Goal: Communication & Community: Connect with others

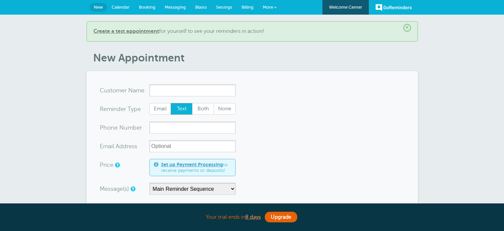
click at [166, 94] on input "x-no-autofill" at bounding box center [193, 90] width 86 height 12
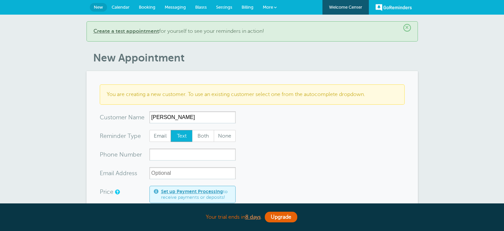
type input "[PERSON_NAME]"
type input "2"
type input "2488819648"
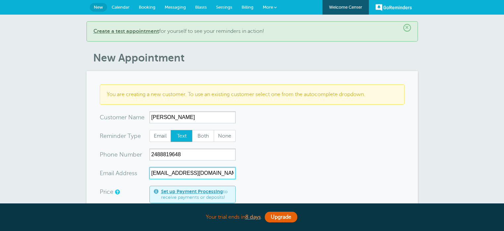
type input "annettekizzy@yahoo.com"
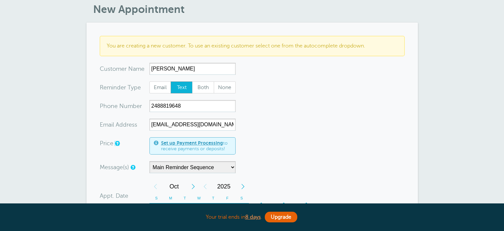
scroll to position [46, 0]
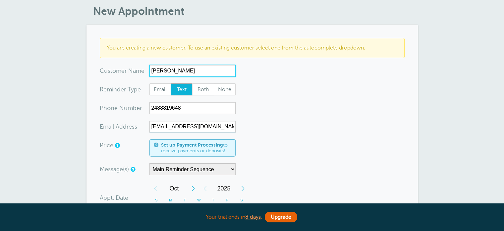
drag, startPoint x: 184, startPoint y: 73, endPoint x: 65, endPoint y: 62, distance: 120.2
click at [65, 62] on div "× Create a test appointment for yourself to see your reminders in action! New A…" at bounding box center [252, 212] width 504 height 488
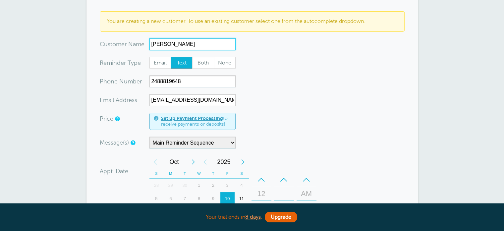
scroll to position [73, 0]
click at [191, 42] on input "[PERSON_NAME]" at bounding box center [193, 44] width 86 height 12
click at [191, 42] on input "Annette Kizy" at bounding box center [193, 44] width 86 height 12
drag, startPoint x: 191, startPoint y: 42, endPoint x: 123, endPoint y: 44, distance: 67.7
click at [123, 44] on div "x-no-autofill Cus tomer N ame Annette Kizy No search results. Edit Remove" at bounding box center [168, 44] width 136 height 12
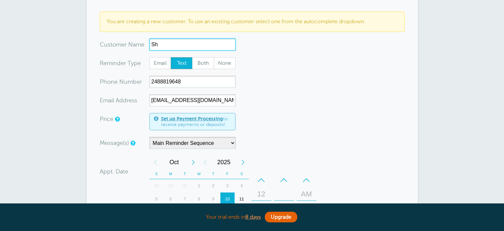
type input "She"
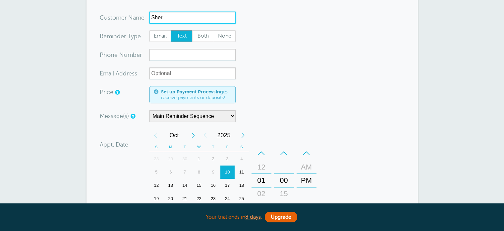
scroll to position [72, 0]
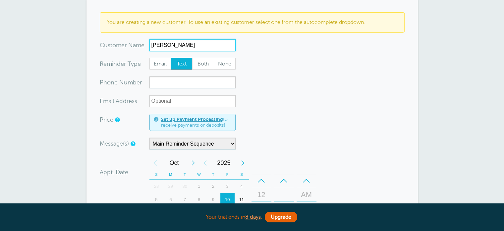
type input "Sheryl Bradshaw"
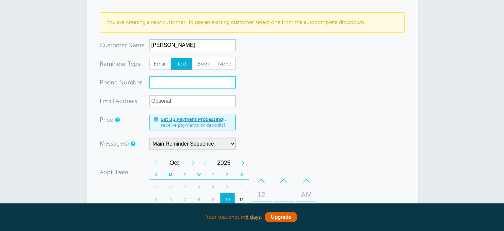
click at [162, 79] on input "xxx-no-autofill" at bounding box center [193, 82] width 86 height 12
type input "2488605024"
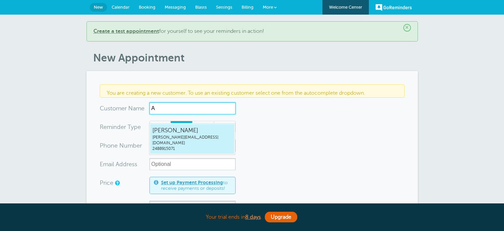
type input "An"
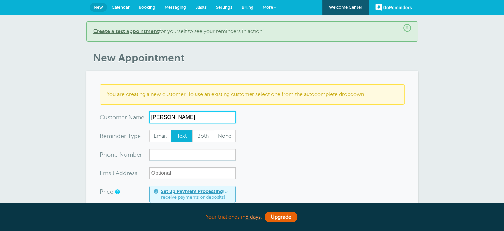
type input "Annette Kizy"
click at [267, 8] on span "More" at bounding box center [268, 7] width 10 height 5
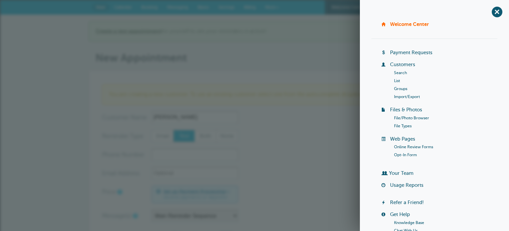
click at [399, 66] on link "Customers" at bounding box center [402, 64] width 25 height 5
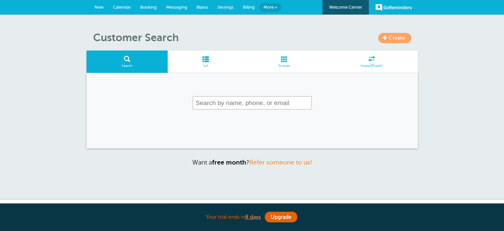
click at [233, 105] on input "text" at bounding box center [252, 103] width 119 height 14
type input "[PERSON_NAME]"
click at [402, 42] on link "Create" at bounding box center [394, 38] width 33 height 10
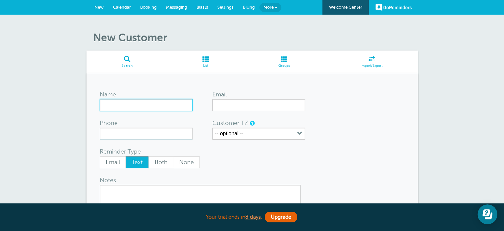
click at [141, 104] on input "Name" at bounding box center [146, 105] width 93 height 12
type input "[PERSON_NAME]"
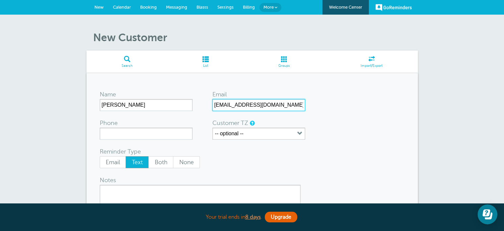
type input "annettekizy@yahoo.com"
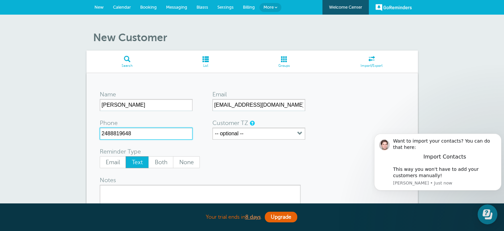
type input "2488819648"
click at [216, 155] on div "Reminder Type Email Text Both None" at bounding box center [199, 157] width 199 height 21
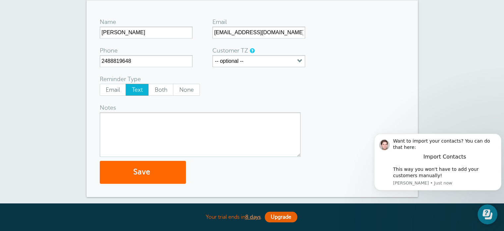
scroll to position [73, 0]
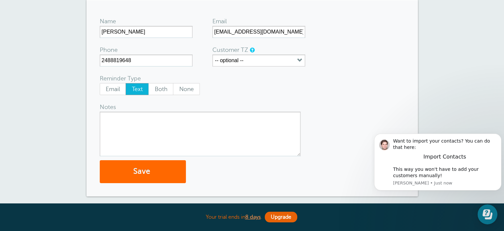
click at [138, 120] on textarea "Notes" at bounding box center [200, 133] width 201 height 44
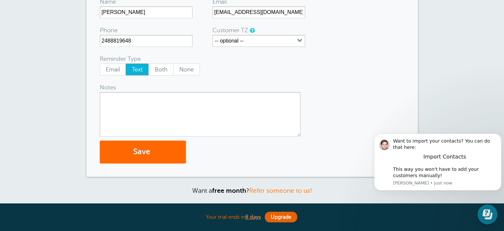
scroll to position [95, 0]
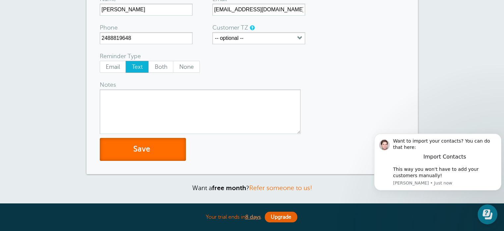
click at [137, 149] on button "Save" at bounding box center [143, 149] width 86 height 23
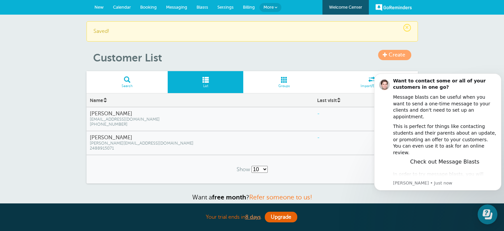
click at [314, 117] on div "-" at bounding box center [345, 113] width 63 height 13
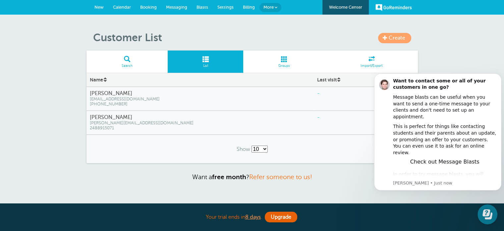
click at [114, 90] on h4 "Annette Kizy" at bounding box center [200, 93] width 221 height 6
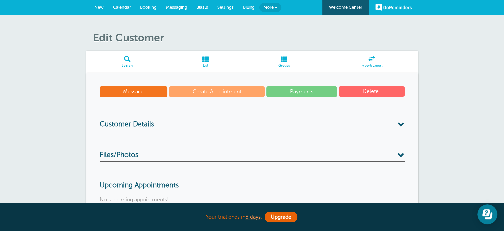
click at [172, 2] on link "Messaging" at bounding box center [177, 7] width 31 height 15
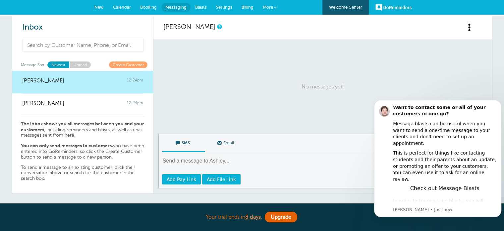
click at [235, 83] on p "No messages yet!" at bounding box center [323, 86] width 319 height 81
click at [499, 99] on button "Dismiss notification" at bounding box center [500, 102] width 9 height 9
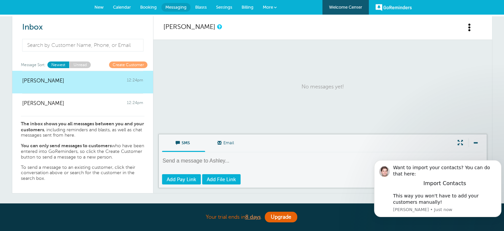
click at [267, 6] on span "More" at bounding box center [268, 7] width 10 height 5
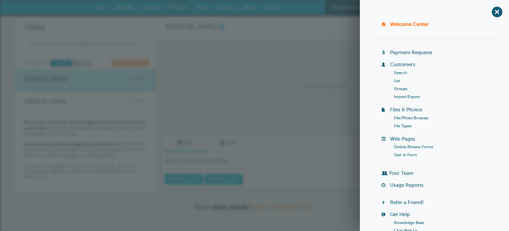
click at [99, 48] on input at bounding box center [86, 44] width 122 height 11
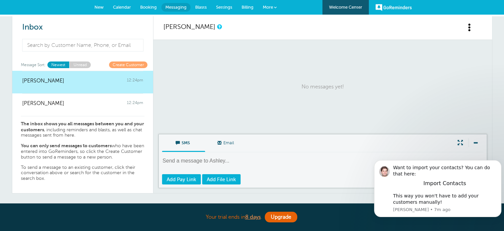
click at [219, 157] on textarea at bounding box center [323, 165] width 323 height 16
paste textarea "Hi Annette! This is Main Financial Group. Thank you for attending our seminar a…"
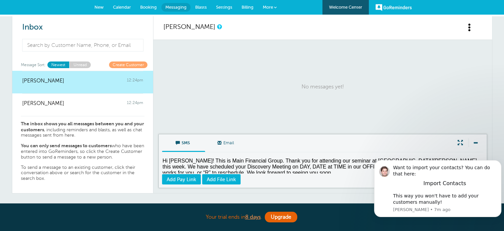
scroll to position [3, 0]
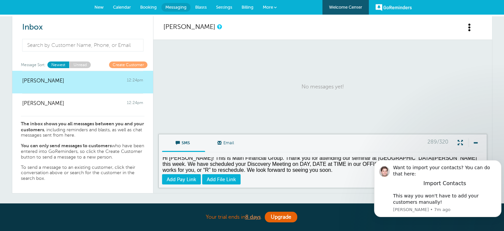
click at [190, 157] on textarea "Hi Annette! This is Main Financial Group. Thank you for attending our seminar a…" at bounding box center [323, 165] width 323 height 16
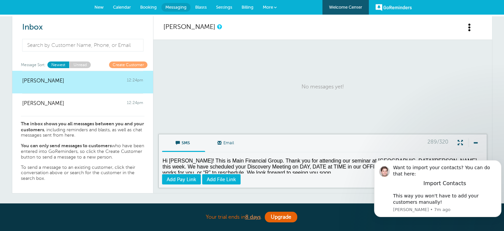
click at [304, 171] on textarea "Hi Annette! This is Main Financial Group. Thank you for attending our seminar a…" at bounding box center [323, 165] width 323 height 16
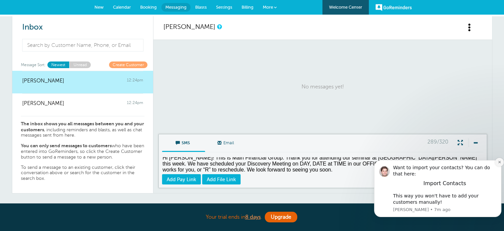
click at [501, 160] on button "Dismiss notification" at bounding box center [500, 162] width 9 height 9
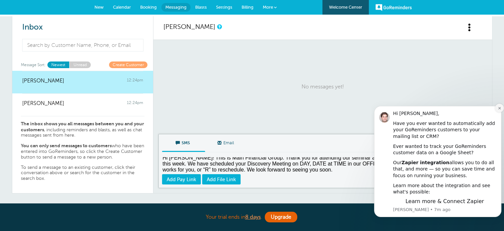
click at [498, 109] on icon "Dismiss notification" at bounding box center [500, 108] width 4 height 4
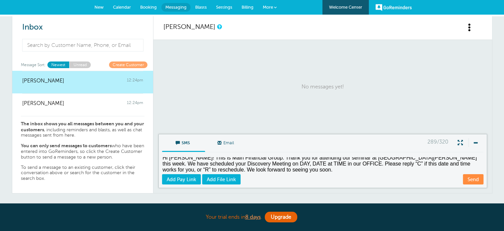
click at [249, 169] on textarea "Hi Annette! This is Main Financial Group. Thank you for attending our seminar a…" at bounding box center [323, 165] width 323 height 16
click at [425, 164] on textarea "Hi Annette! This is Main Financial Group. Thank you for attending our seminar a…" at bounding box center [323, 165] width 323 height 16
click at [462, 164] on textarea "Hi Annette! This is Main Financial Group. Thank you for attending our seminar a…" at bounding box center [323, 165] width 323 height 16
click at [322, 167] on textarea "Hi Annette! This is Main Financial Group. Thank you for attending our seminar a…" at bounding box center [323, 165] width 323 height 16
type textarea "Hi Annette! This is Main Financial Group. Thank you for attending our seminar a…"
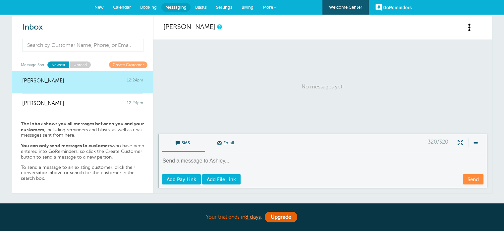
scroll to position [0, 0]
paste textarea "Hi Annette! This is Main Financial Group. Thank you for attending our seminar a…"
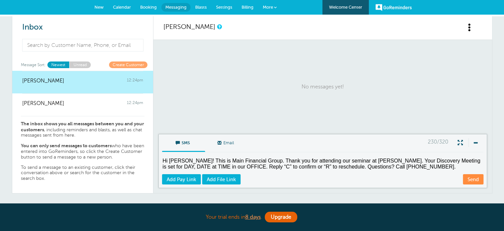
drag, startPoint x: 482, startPoint y: 159, endPoint x: 455, endPoint y: 157, distance: 26.6
click at [455, 157] on textarea "Hi Annette! This is Main Financial Group. Thank you for attending our seminar a…" at bounding box center [323, 165] width 323 height 16
click at [196, 166] on textarea "Hi Annette! This is Main Financial Group. Thank you for attending our seminar a…" at bounding box center [323, 165] width 323 height 16
click at [237, 166] on textarea "Hi Annette! This is Main Financial Group. Thank you for attending our seminar a…" at bounding box center [323, 165] width 323 height 16
click at [423, 166] on textarea "Hi Annette! This is Main Financial Group. Thank you for attending our seminar a…" at bounding box center [323, 165] width 323 height 16
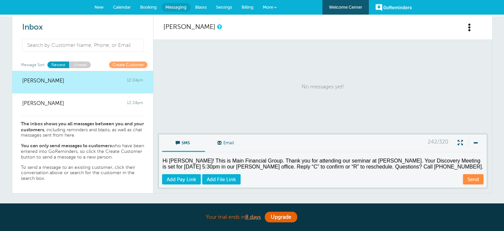
type textarea "Hi Annette! This is Main Financial Group. Thank you for attending our seminar a…"
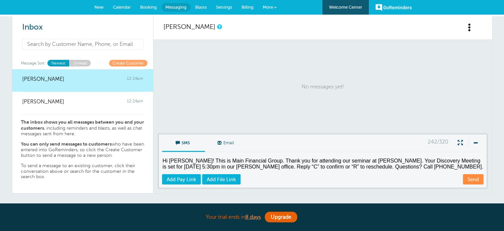
click at [67, 39] on input at bounding box center [83, 44] width 122 height 11
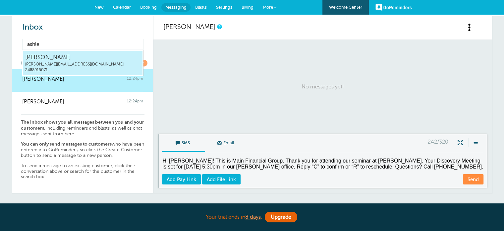
type input "ashley"
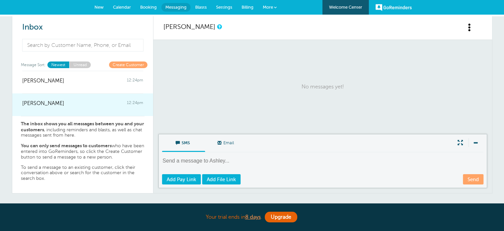
click at [55, 101] on div "Annette Kizy 12:24pm" at bounding box center [82, 99] width 121 height 13
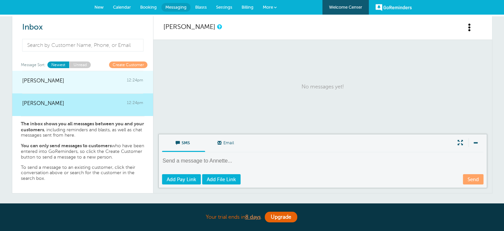
click at [62, 81] on div "Ashley 12:24pm" at bounding box center [82, 77] width 121 height 13
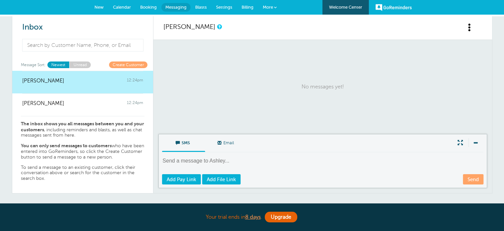
click at [202, 159] on textarea at bounding box center [323, 165] width 323 height 16
paste textarea "Hi Annette! This is Main Financial Group. Thank you for attending our seminar a…"
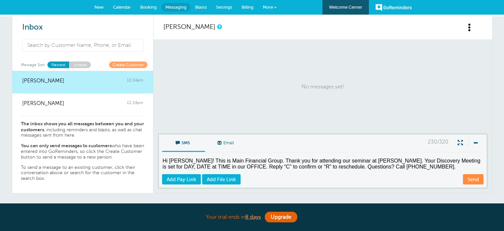
drag, startPoint x: 455, startPoint y: 159, endPoint x: 481, endPoint y: 159, distance: 25.9
click at [481, 159] on textarea "Hi Annette! This is Main Financial Group. Thank you for attending our seminar a…" at bounding box center [323, 165] width 323 height 16
drag, startPoint x: 181, startPoint y: 163, endPoint x: 168, endPoint y: 165, distance: 13.5
click at [168, 165] on textarea "Hi Annette! This is Main Financial Group. Thank you for attending our seminar a…" at bounding box center [323, 165] width 323 height 16
drag, startPoint x: 168, startPoint y: 165, endPoint x: 181, endPoint y: 165, distance: 13.3
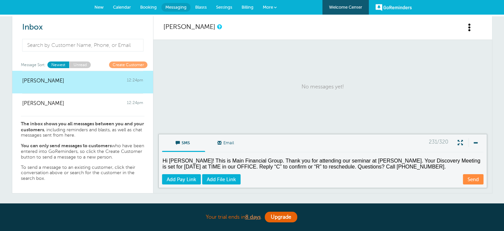
click at [181, 165] on textarea "Hi Annette! This is Main Financial Group. Thank you for attending our seminar a…" at bounding box center [323, 165] width 323 height 16
drag, startPoint x: 221, startPoint y: 166, endPoint x: 203, endPoint y: 166, distance: 17.9
click at [203, 166] on textarea "Hi Annette! This is Main Financial Group. Thank you for attending our seminar a…" at bounding box center [323, 165] width 323 height 16
click at [431, 163] on textarea "Hi Annette! This is Main Financial Group. Thank you for attending our seminar a…" at bounding box center [323, 165] width 323 height 16
click at [186, 157] on textarea "Hi Annette! This is Main Financial Group. Thank you for attending our seminar a…" at bounding box center [323, 165] width 323 height 16
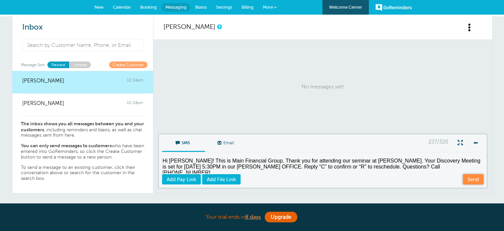
type textarea "Hi ASHLEY! This is Main Financial Group. Thank you for attending our seminar at…"
click at [473, 181] on link "Send" at bounding box center [473, 179] width 21 height 10
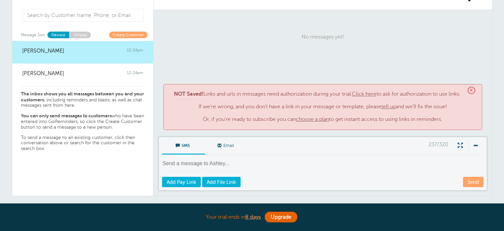
scroll to position [30, 0]
click at [468, 86] on span "×" at bounding box center [472, 90] width 8 height 8
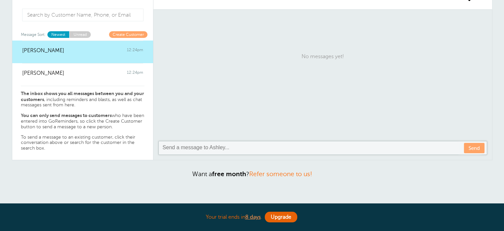
scroll to position [83, 0]
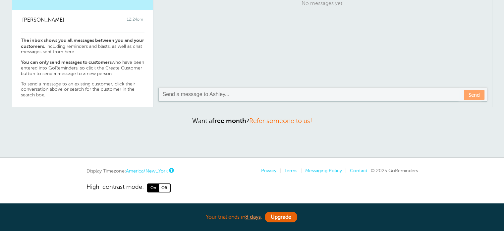
click at [343, 91] on textarea at bounding box center [323, 95] width 323 height 8
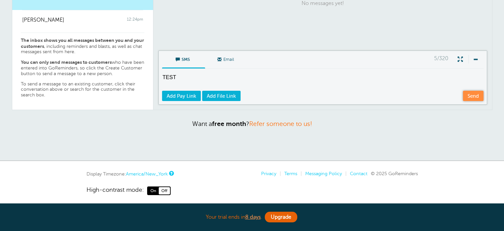
type textarea "TEST"
click at [464, 93] on link "Send" at bounding box center [473, 96] width 21 height 10
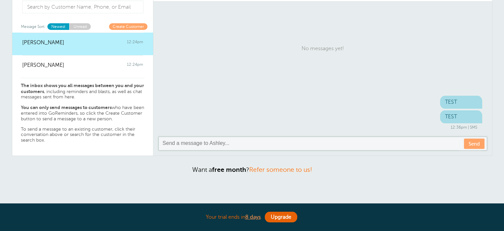
scroll to position [46, 0]
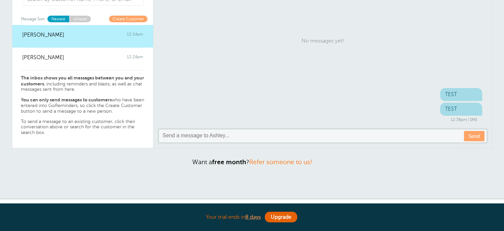
click at [310, 129] on div at bounding box center [323, 135] width 328 height 13
click at [305, 131] on div at bounding box center [323, 135] width 328 height 13
click at [263, 136] on textarea at bounding box center [323, 136] width 323 height 8
paste textarea "Hi Annette! This is Main Financial Group. Thank you for attending our seminar a…"
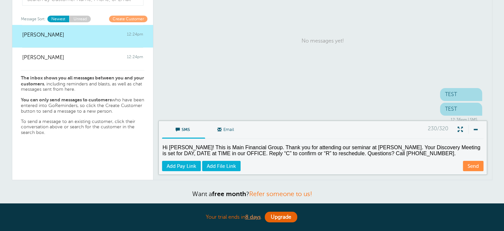
scroll to position [0, 0]
type textarea "Hi [PERSON_NAME]! This is Main Financial Group. Thank you for attending our sem…"
click at [477, 162] on link "Send" at bounding box center [473, 166] width 21 height 10
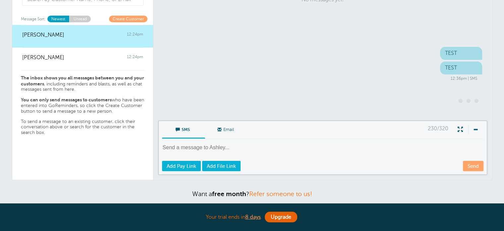
scroll to position [66, 0]
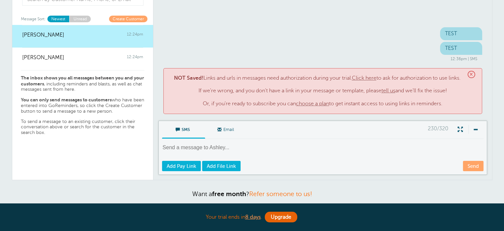
click at [385, 90] on link "tell us" at bounding box center [389, 91] width 14 height 6
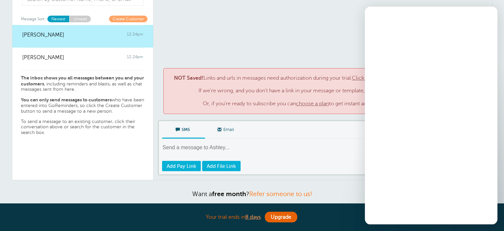
scroll to position [0, 0]
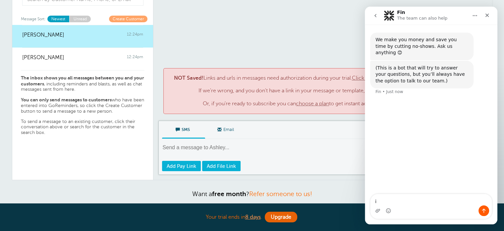
type textarea "i"
type textarea "W"
type textarea "There aren't any links in my message. Why is it being blocked? Hi Annette! This…"
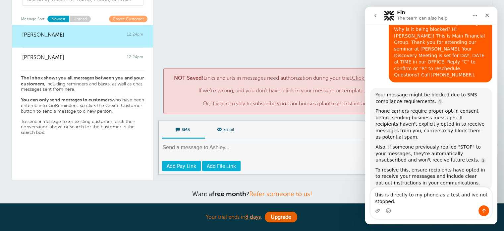
scroll to position [83, 0]
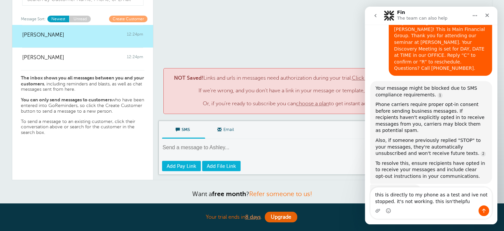
type textarea "this is directly to my phone as a test and ive not stopped. it's not working. t…"
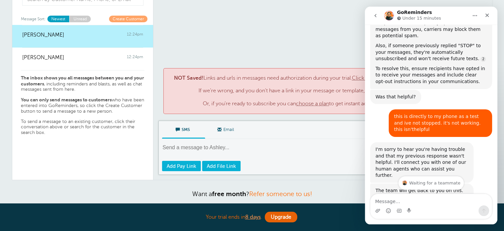
scroll to position [182, 0]
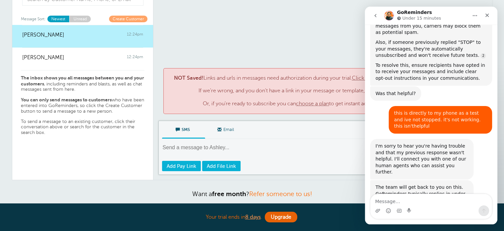
click at [227, 151] on textarea at bounding box center [323, 152] width 323 height 16
click at [473, 14] on icon "Home" at bounding box center [475, 15] width 5 height 5
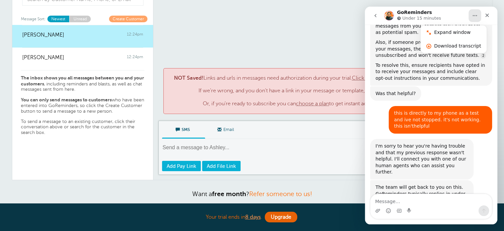
click at [376, 18] on button "go back" at bounding box center [375, 15] width 13 height 13
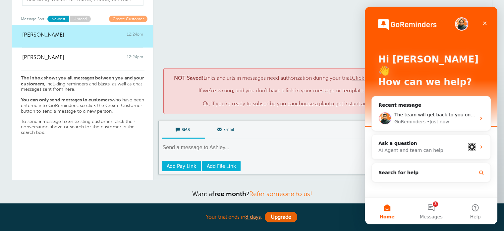
scroll to position [84, 0]
click at [332, 21] on div "No messages yet! TEST TEST 12:36pm | SMS × NOT Saved! Links and urls in message…" at bounding box center [323, 57] width 339 height 126
click at [431, 214] on span "Messages" at bounding box center [431, 216] width 23 height 5
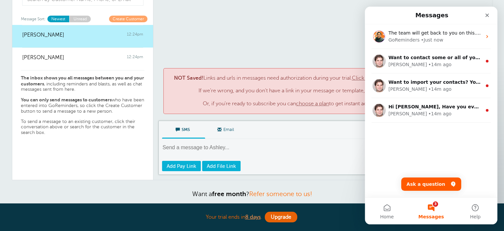
click at [293, 139] on div "SMS Email Write Message 230/320 Send Add Pay Link Add File Link" at bounding box center [323, 147] width 329 height 54
click at [216, 145] on textarea at bounding box center [323, 152] width 323 height 16
click at [486, 14] on icon "Close" at bounding box center [487, 15] width 5 height 5
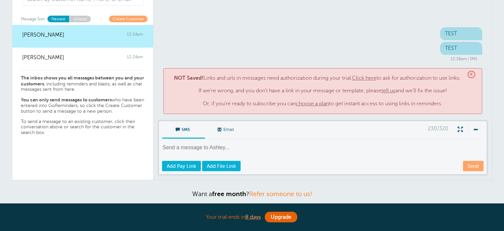
scroll to position [0, 0]
click at [282, 144] on textarea at bounding box center [323, 152] width 323 height 16
click at [311, 103] on link "choose a plan" at bounding box center [312, 103] width 33 height 6
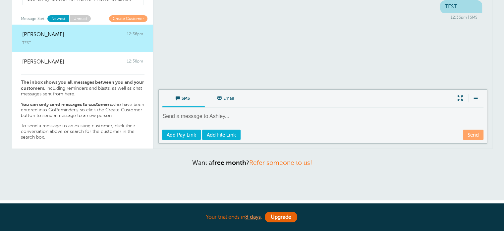
scroll to position [46, 0]
click at [188, 116] on textarea at bounding box center [323, 121] width 323 height 16
paste textarea "Hi Annette! This is Main Financial Group. Thank you for attending our seminar a…"
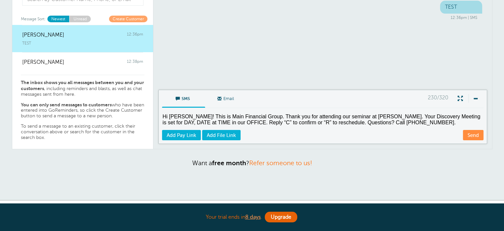
drag, startPoint x: 455, startPoint y: 115, endPoint x: 489, endPoint y: 114, distance: 34.5
click at [489, 114] on form "SMS Email Write Message 230/320 Hi Annette! This is Main Financial Group. Thank…" at bounding box center [323, 119] width 339 height 59
drag, startPoint x: 238, startPoint y: 122, endPoint x: 220, endPoint y: 122, distance: 18.2
click at [220, 122] on textarea "Hi Annette! This is Main Financial Group. Thank you for attending our seminar a…" at bounding box center [323, 121] width 323 height 16
click at [253, 119] on textarea "Hi Annette! This is Main Financial Group. Thank you for attending our seminar a…" at bounding box center [323, 121] width 323 height 16
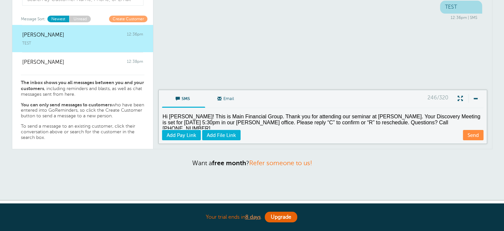
click at [445, 121] on textarea "Hi Annette! This is Main Financial Group. Thank you for attending our seminar a…" at bounding box center [323, 121] width 323 height 16
type textarea "Hi Annette! This is Main Financial Group. Thank you for attending our seminar a…"
click at [465, 130] on link "Send" at bounding box center [473, 135] width 21 height 10
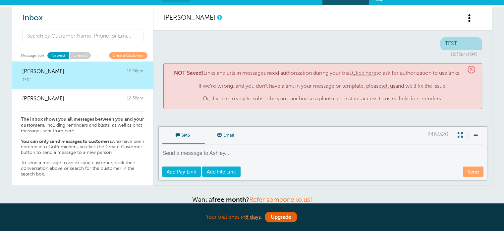
scroll to position [0, 0]
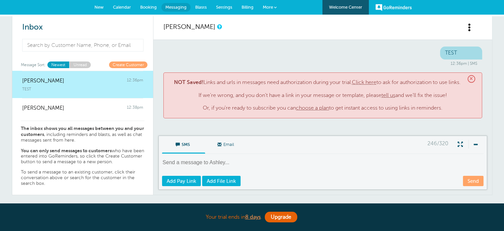
click at [229, 159] on textarea at bounding box center [323, 167] width 323 height 16
paste textarea "Hi Annette! This is Main Financial Group. Thank you for attending our seminar a…"
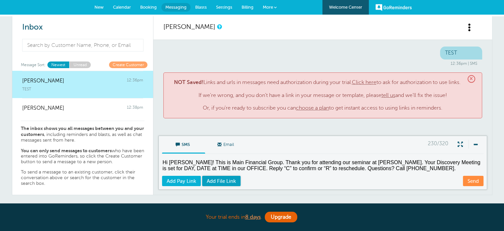
drag, startPoint x: 398, startPoint y: 166, endPoint x: 219, endPoint y: 179, distance: 179.6
click at [219, 179] on div "SMS Email Write Message 230/320 Hi Annette! This is Main Financial Group. Thank…" at bounding box center [323, 162] width 329 height 54
type textarea "Hi Annette! This is Main Financial Group. Thank you for attending our seminar a…"
click at [470, 178] on link "Send" at bounding box center [473, 180] width 21 height 10
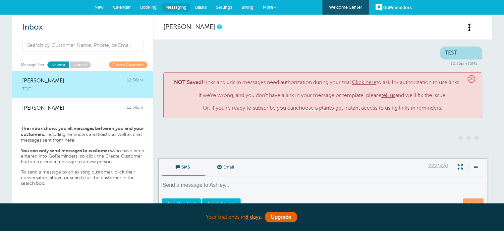
scroll to position [23, 0]
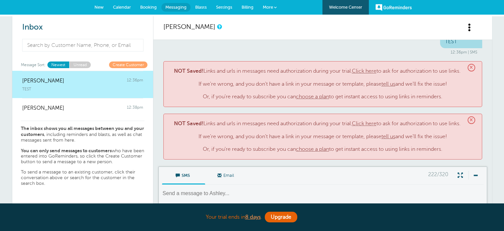
click at [307, 150] on link "choose a plan" at bounding box center [312, 149] width 33 height 6
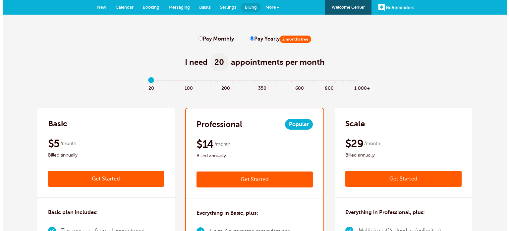
scroll to position [88, 0]
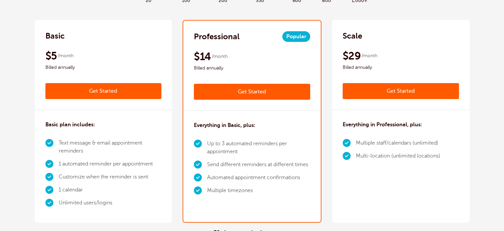
click at [107, 93] on link "Get Started" at bounding box center [103, 91] width 116 height 16
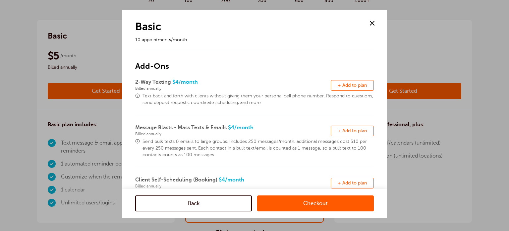
click at [341, 84] on span "+ Add to plan" at bounding box center [352, 85] width 29 height 5
click at [292, 210] on link "Checkout" at bounding box center [315, 203] width 117 height 16
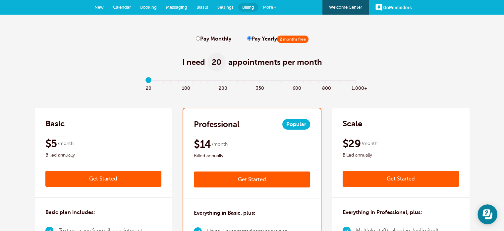
scroll to position [1, 0]
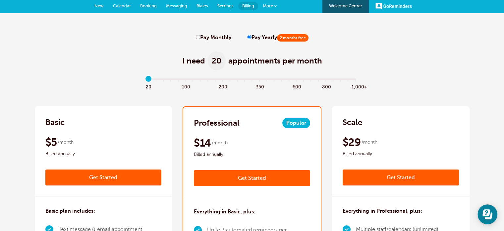
click at [197, 37] on input "Pay Monthly" at bounding box center [198, 37] width 4 height 4
radio input "true"
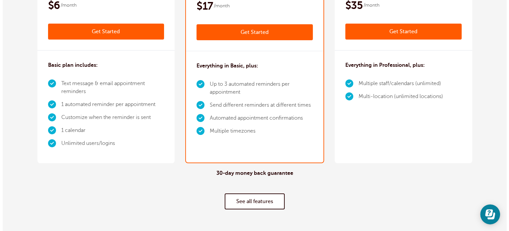
scroll to position [139, 0]
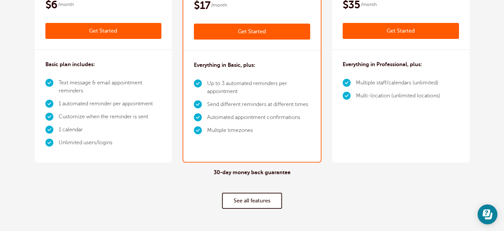
click at [107, 30] on link "Get Started" at bounding box center [103, 31] width 116 height 16
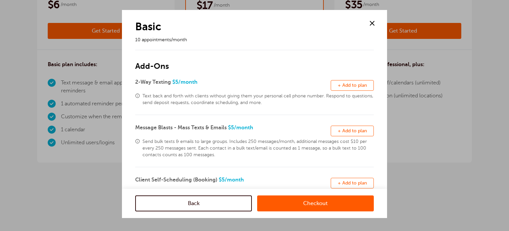
click at [354, 84] on span "+ Add to plan" at bounding box center [352, 85] width 29 height 5
click at [296, 203] on link "Checkout" at bounding box center [315, 203] width 117 height 16
